Goal: Find specific page/section: Find specific page/section

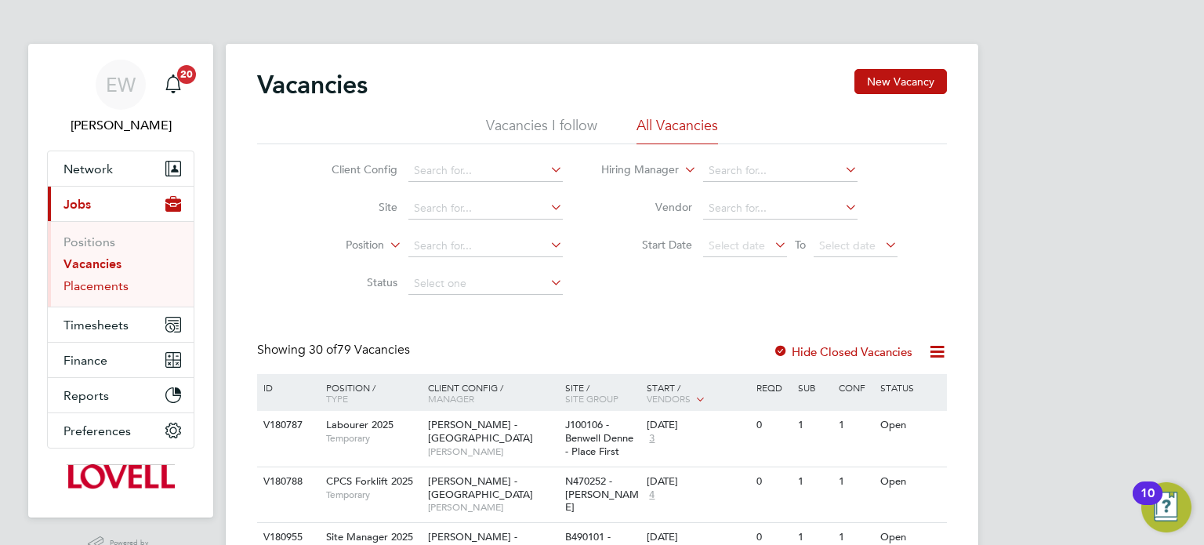
click at [84, 282] on link "Placements" at bounding box center [96, 285] width 65 height 15
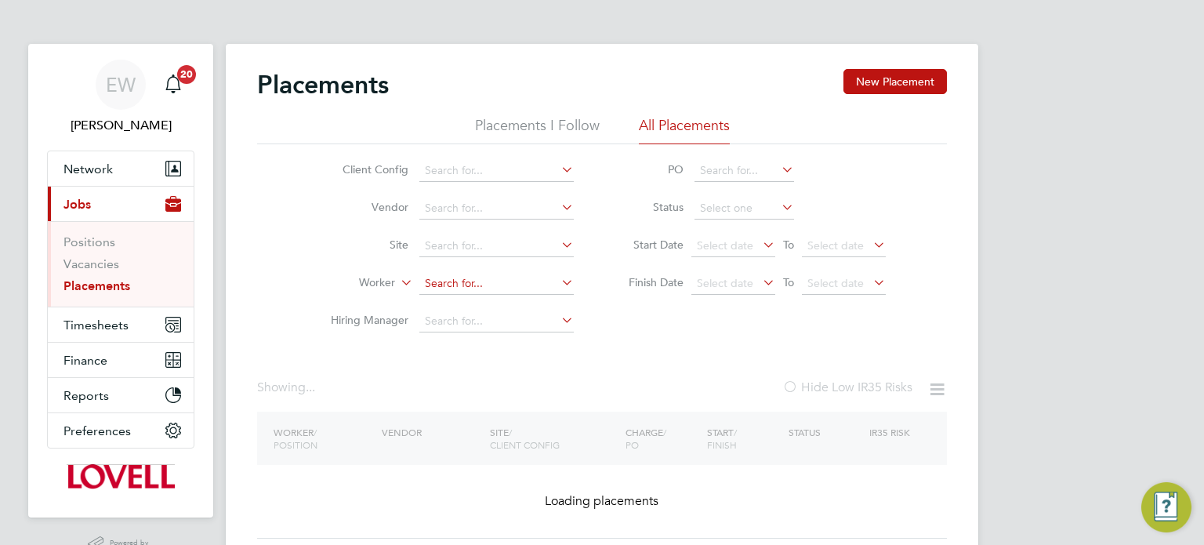
click at [462, 283] on input at bounding box center [497, 284] width 154 height 22
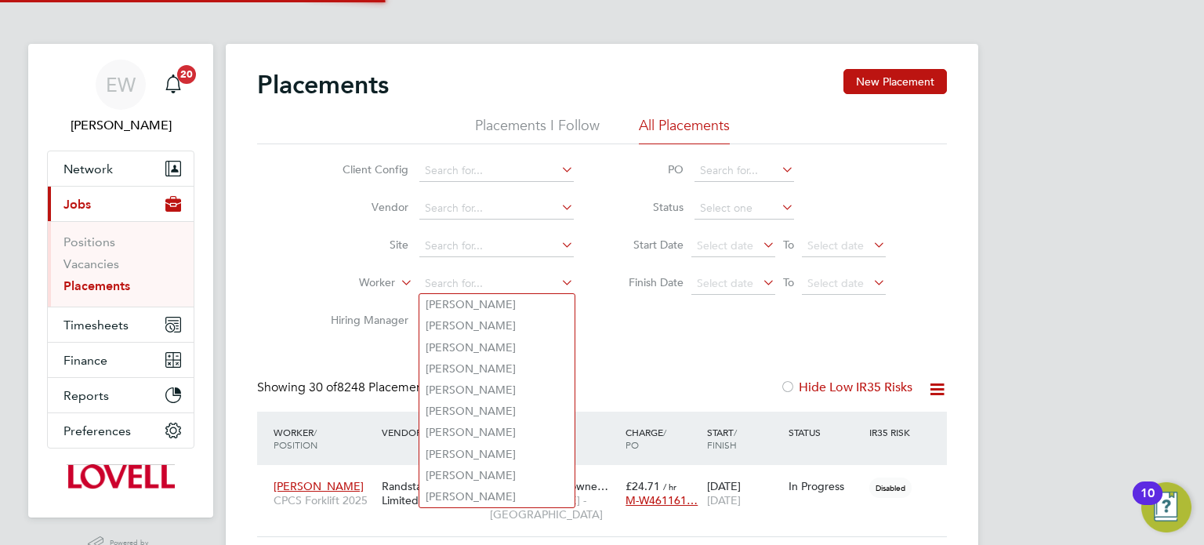
click at [282, 241] on div "Client Config Vendor Site Worker Hiring Manager PO Status Start Date Select dat…" at bounding box center [602, 242] width 690 height 196
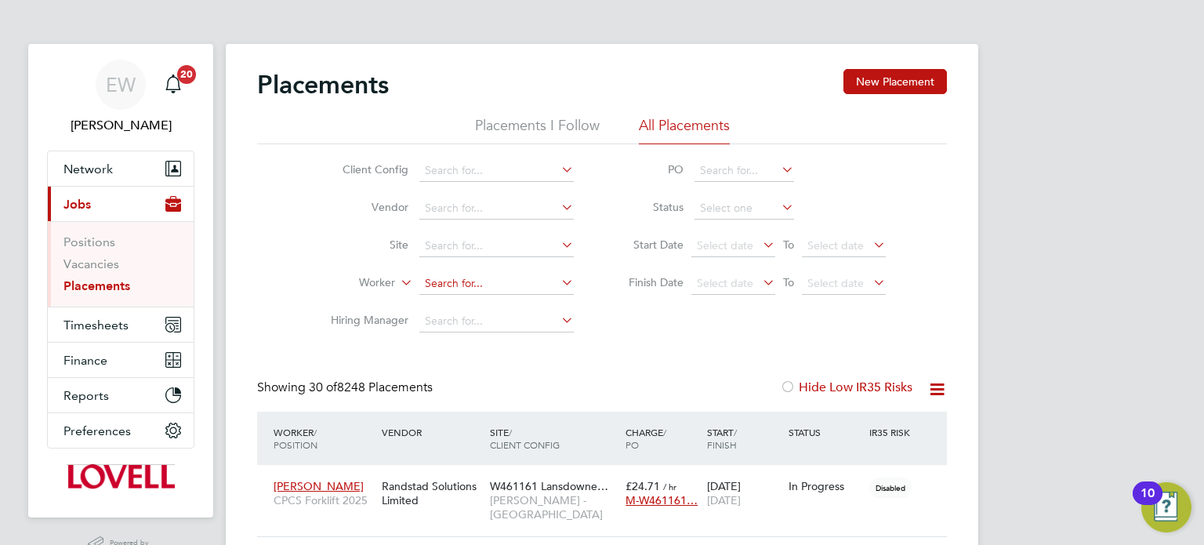
click at [470, 282] on input at bounding box center [497, 284] width 154 height 22
click at [491, 303] on li "[PERSON_NAME]" at bounding box center [497, 304] width 155 height 21
type input "[PERSON_NAME]"
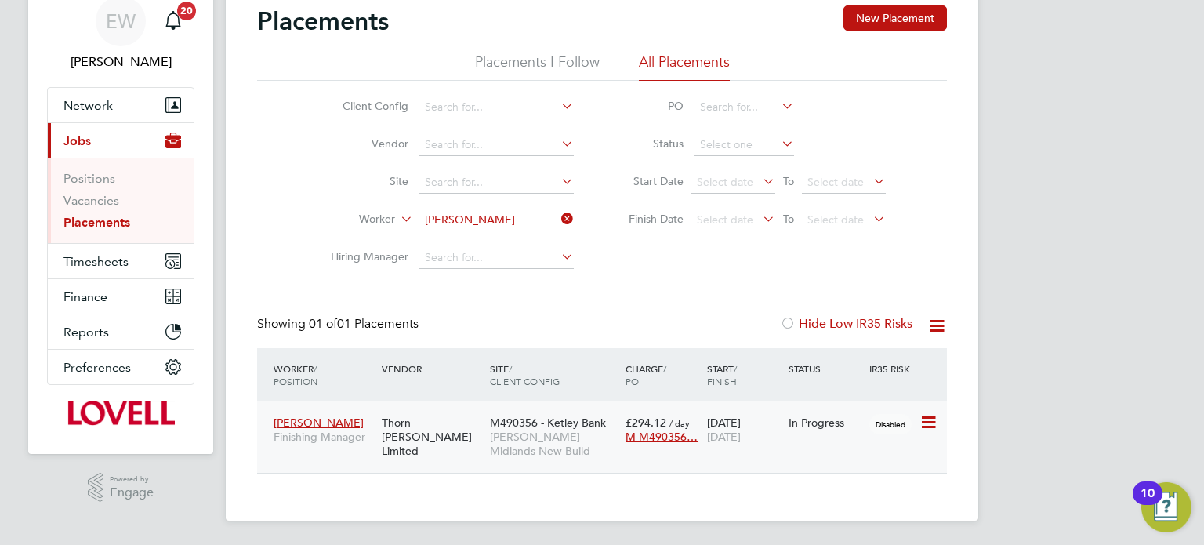
click at [561, 422] on span "M490356 - Ketley Bank" at bounding box center [548, 423] width 116 height 14
